Goal: Task Accomplishment & Management: Use online tool/utility

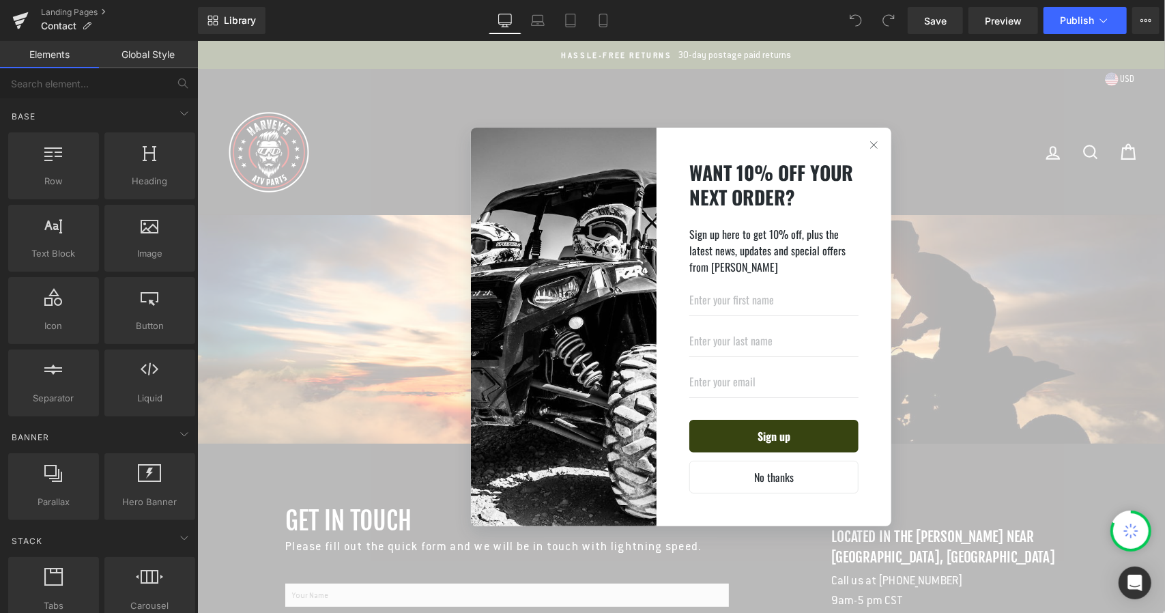
click at [860, 145] on button "button" at bounding box center [873, 144] width 35 height 35
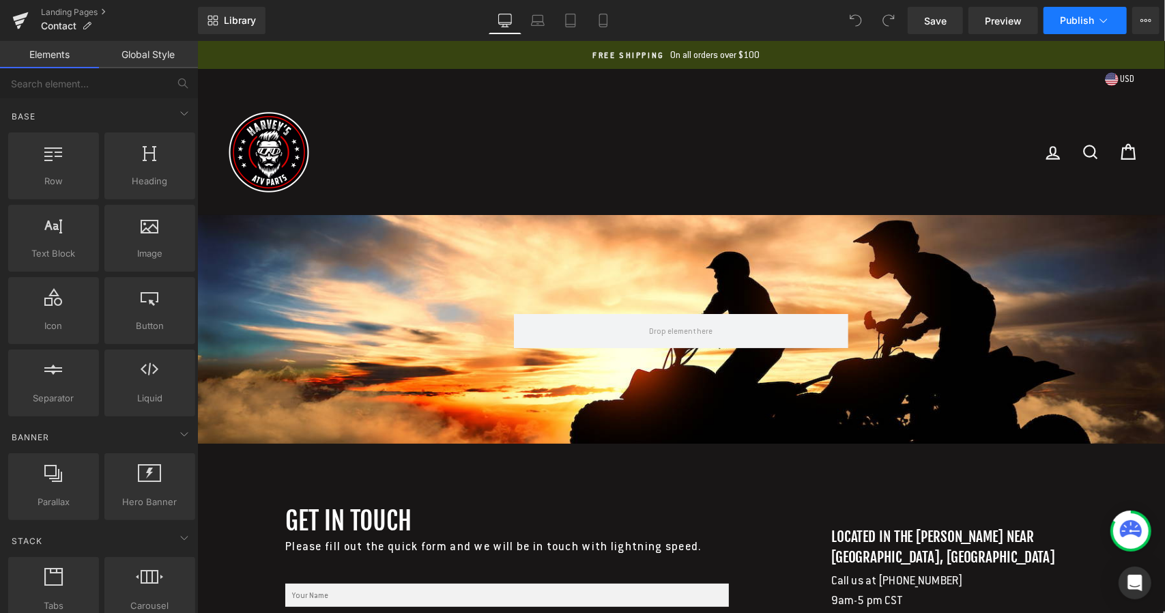
click at [1117, 19] on button "Publish" at bounding box center [1085, 20] width 83 height 27
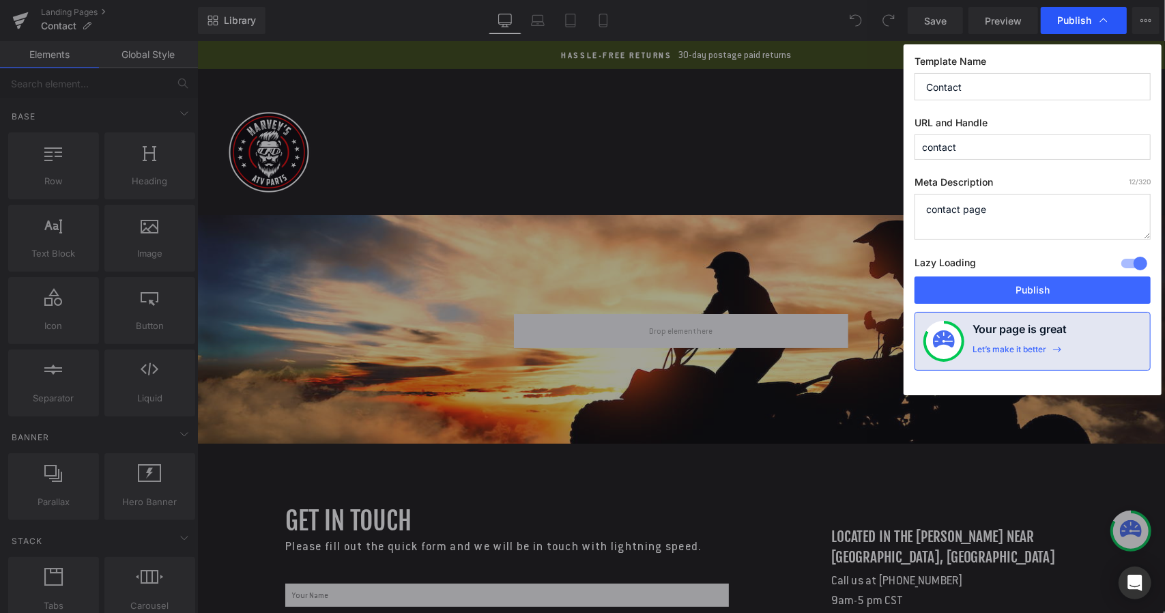
click at [1116, 19] on div "Publish" at bounding box center [1084, 20] width 86 height 27
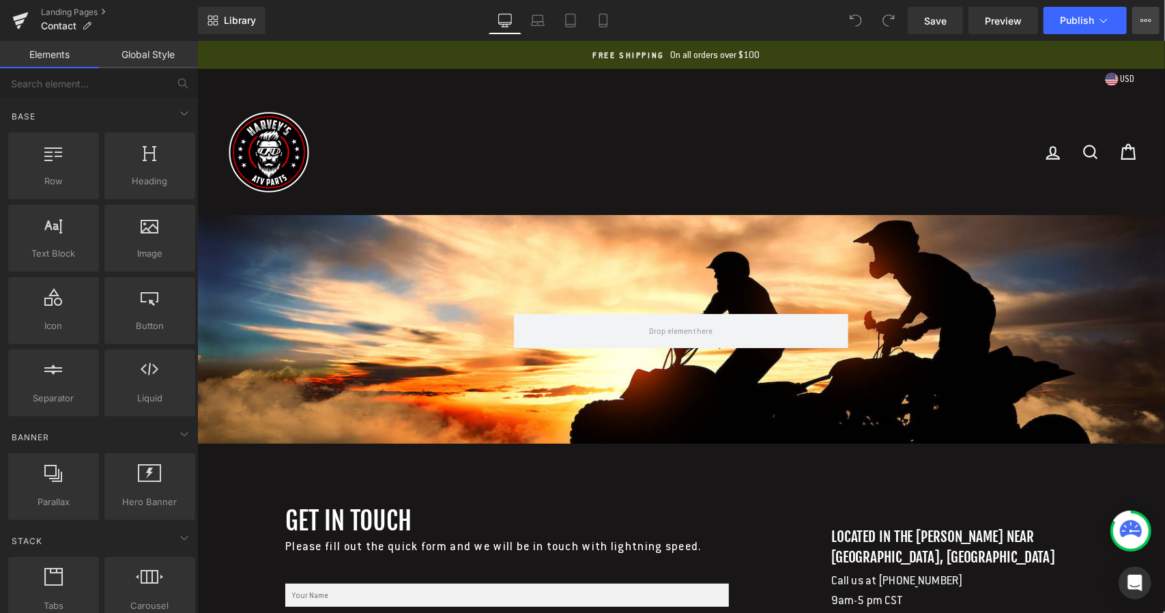
click at [1150, 22] on icon at bounding box center [1145, 20] width 11 height 11
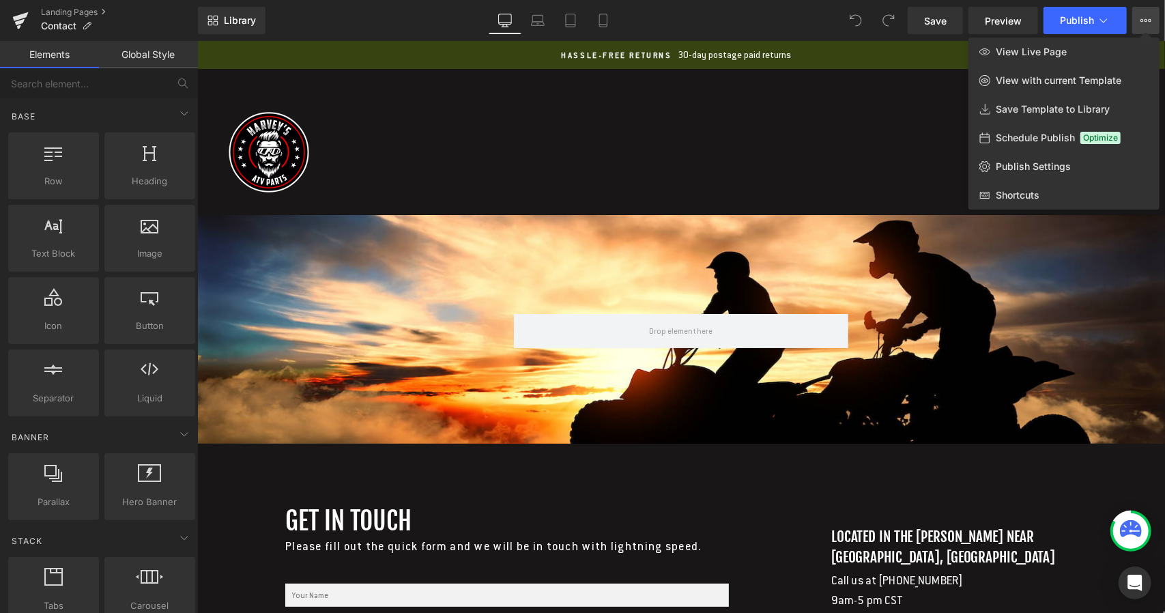
click at [452, 23] on div "Library Desktop Desktop Laptop Tablet Mobile Save Preview Publish Scheduled Vie…" at bounding box center [681, 20] width 967 height 27
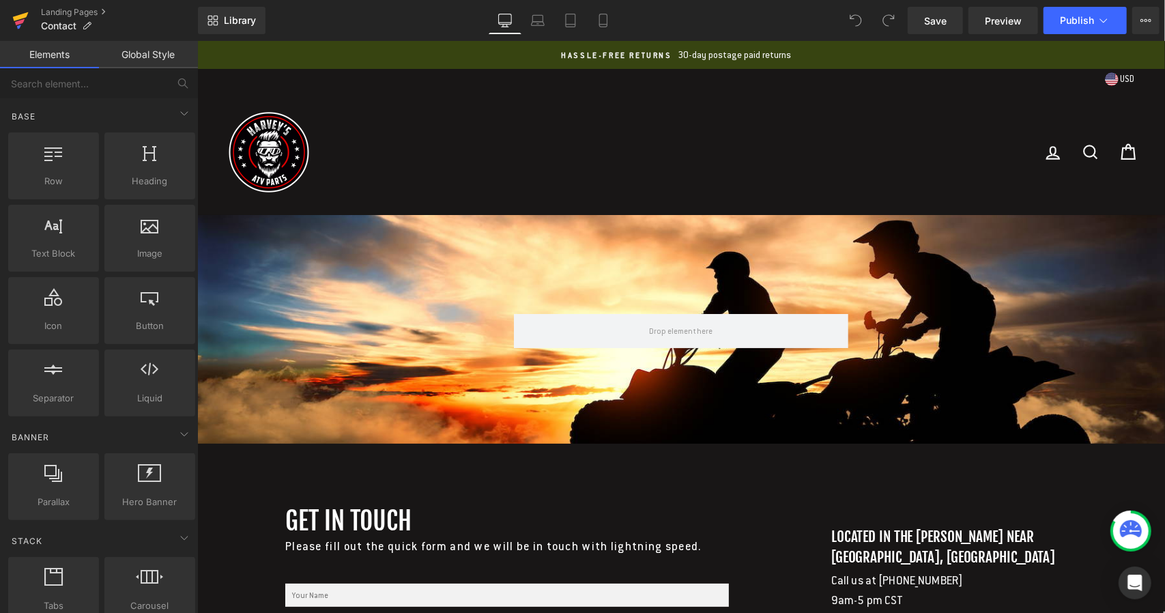
click at [26, 27] on icon at bounding box center [20, 20] width 16 height 34
